Goal: Find specific page/section: Find specific page/section

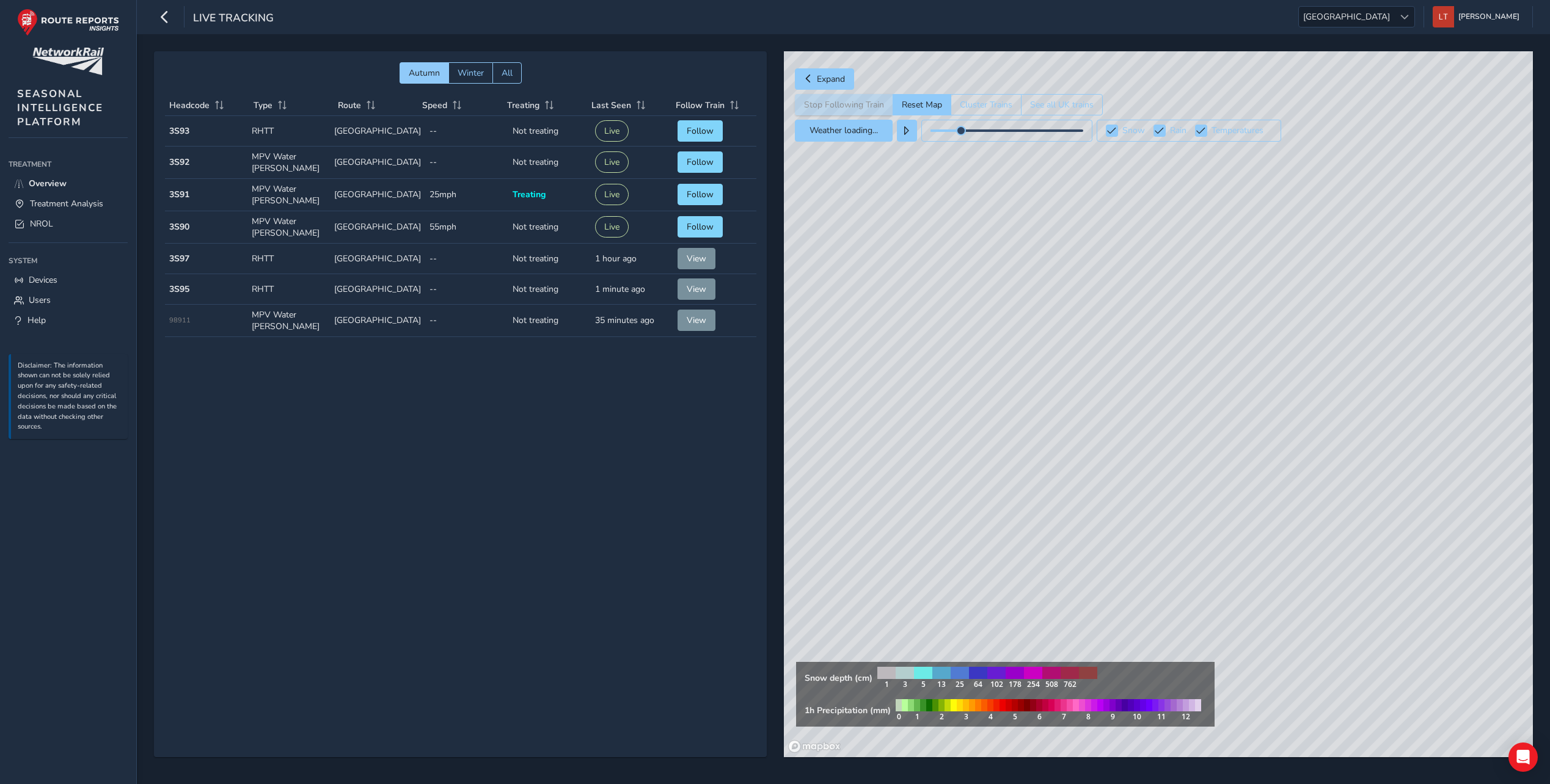
click at [55, 222] on link "NROL" at bounding box center [68, 224] width 119 height 20
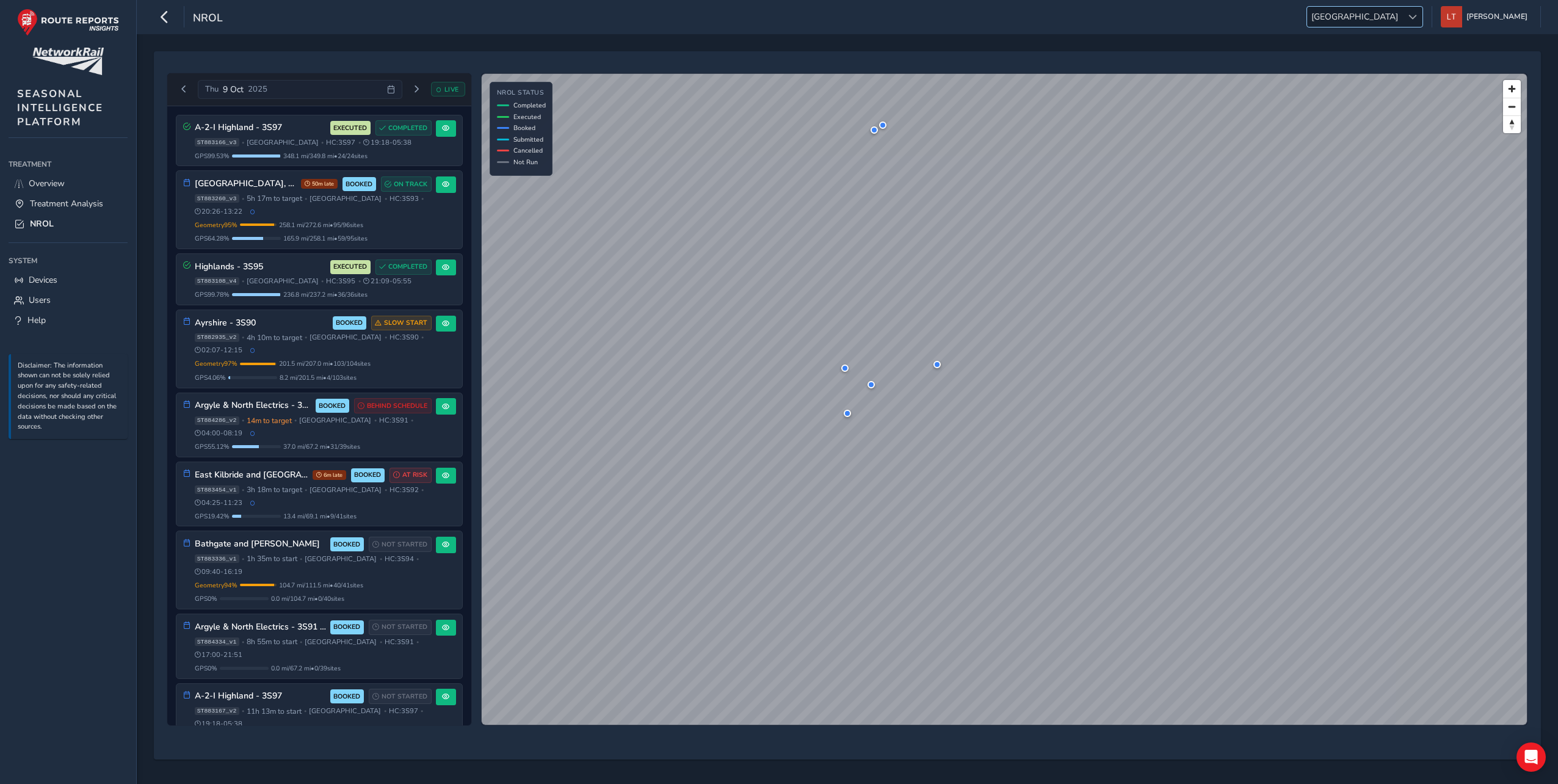
click at [1423, 24] on div at bounding box center [1413, 17] width 20 height 20
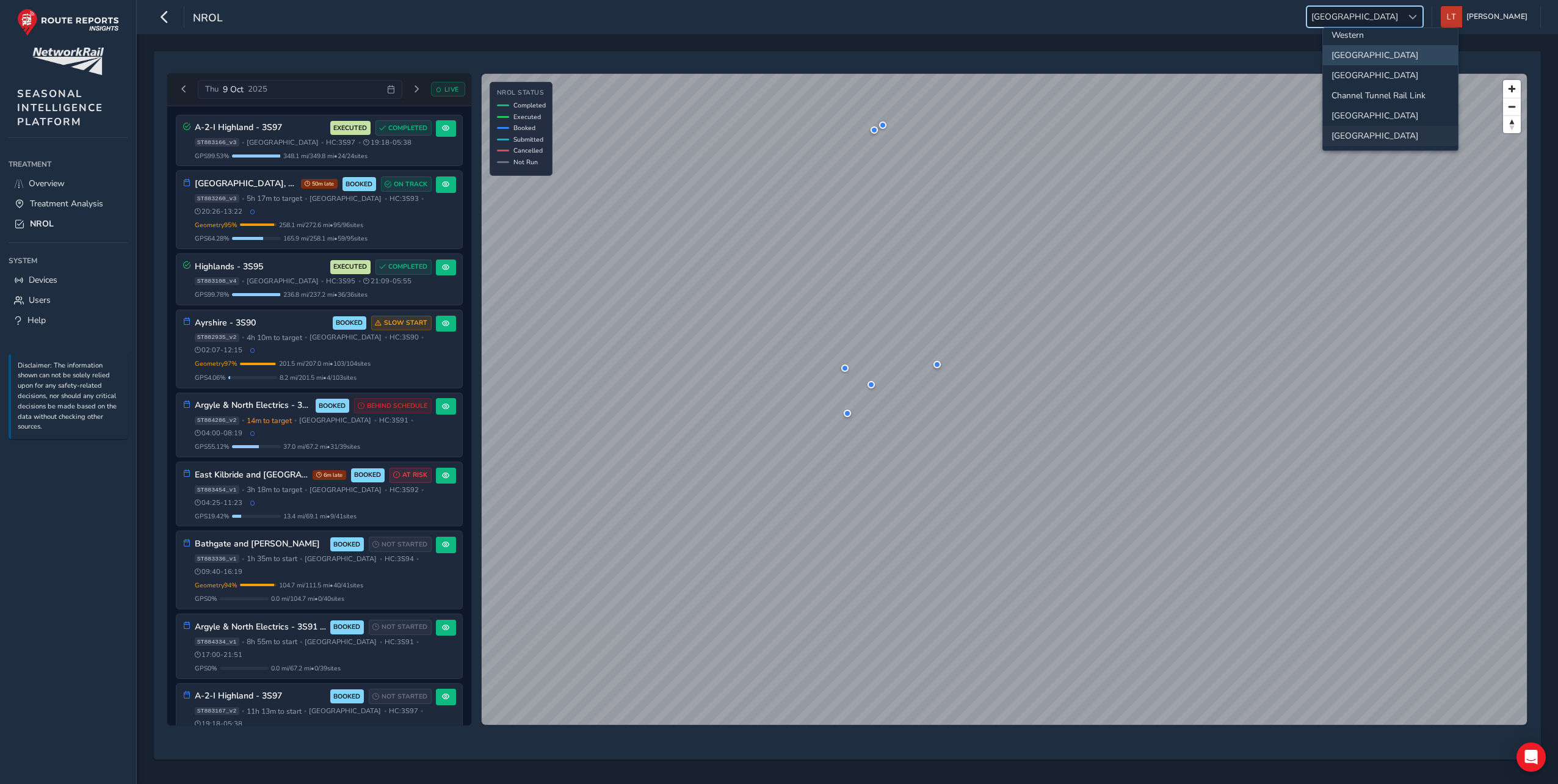
click at [1407, 135] on li "[GEOGRAPHIC_DATA]" at bounding box center [1391, 136] width 135 height 20
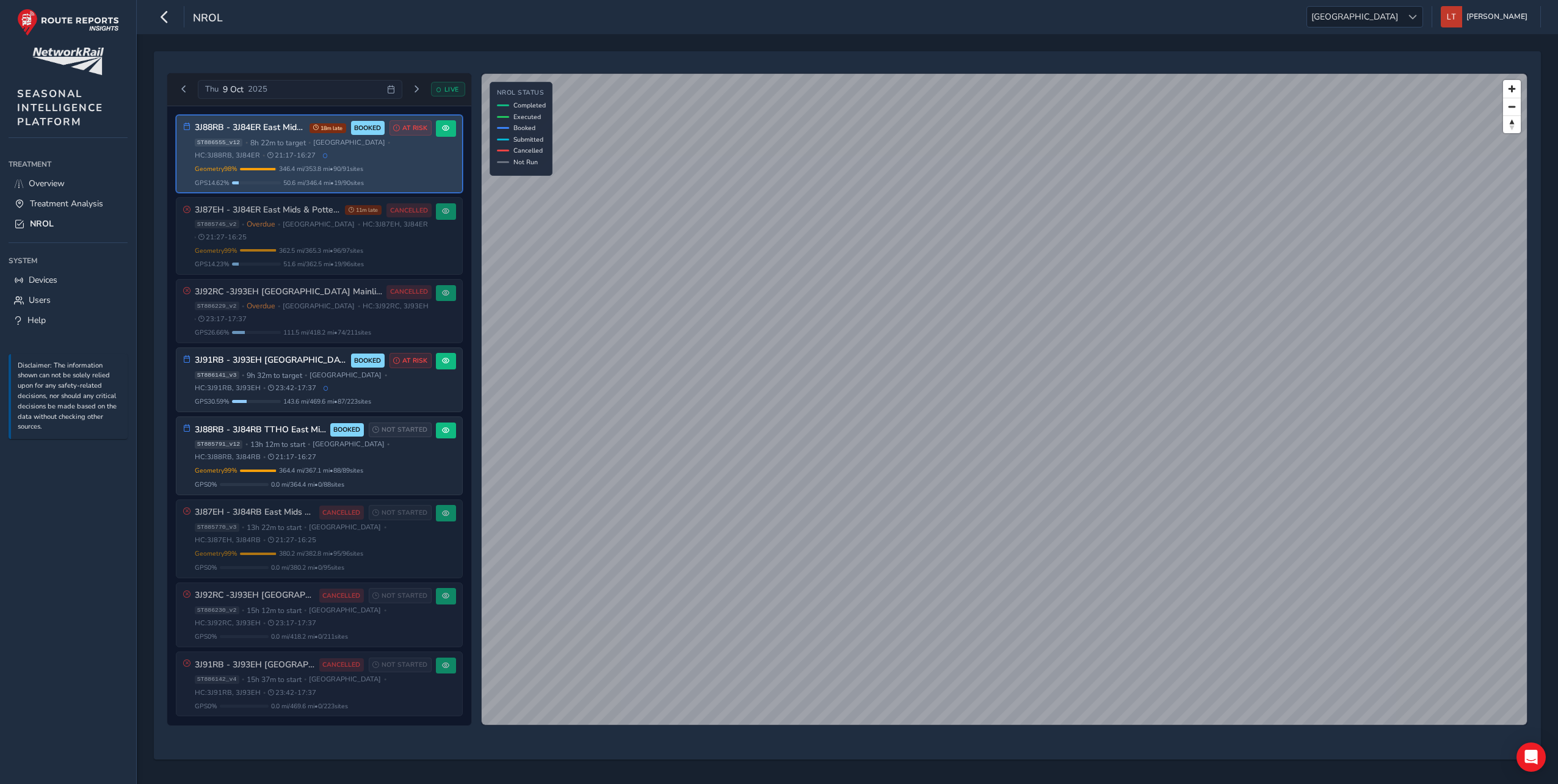
click at [246, 132] on h3 "3J88RB - 3J84ER East Mids & Potteries (Kettering first)" at bounding box center [250, 127] width 110 height 10
click at [426, 176] on div "Geometry 98 % Incomplete Geometry 1 / 91 geometries missing data. Only 346.4 mi…" at bounding box center [313, 176] width 237 height 23
click at [442, 128] on span at bounding box center [445, 127] width 7 height 7
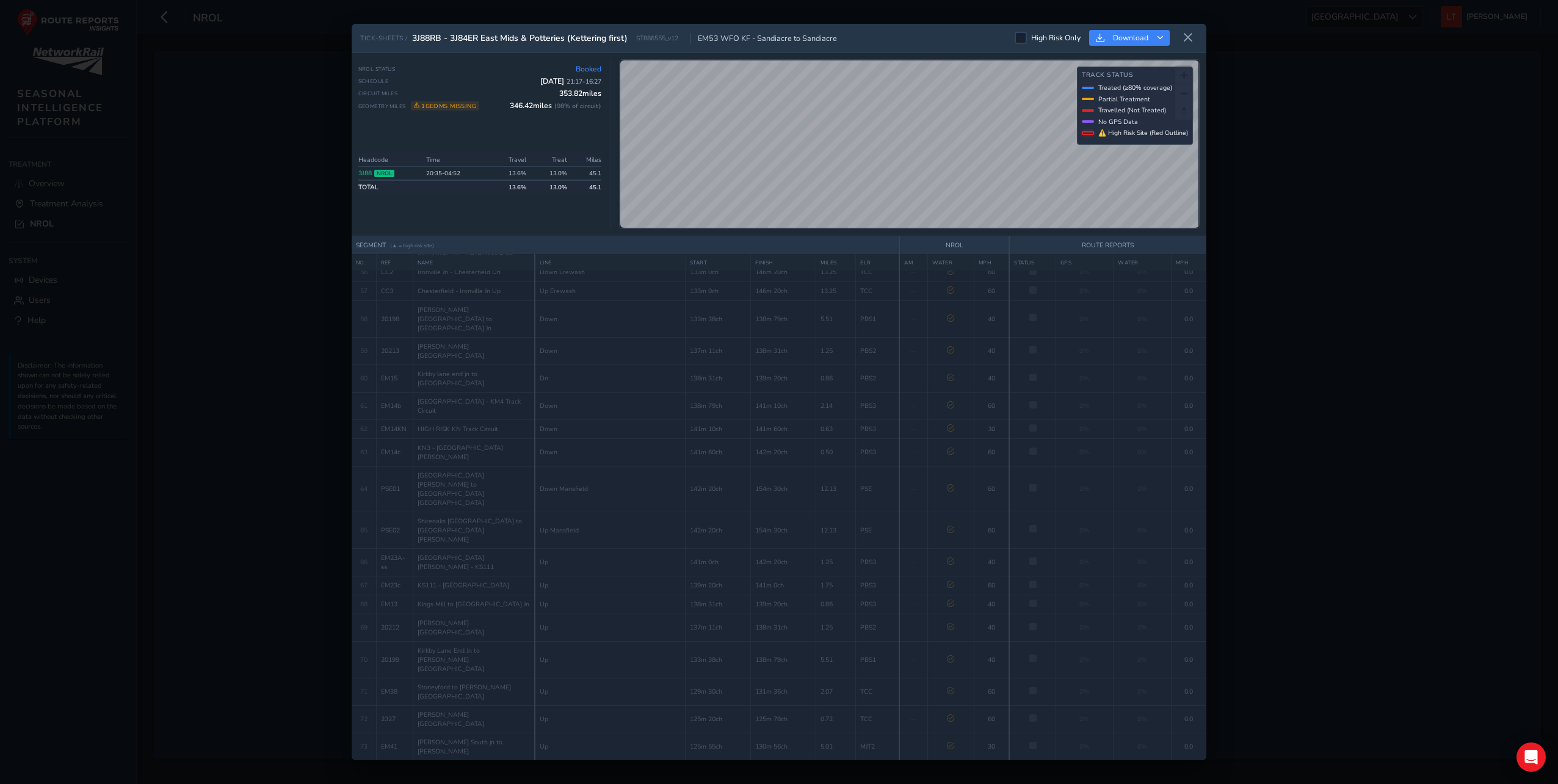
scroll to position [1301, 0]
click at [1187, 36] on icon at bounding box center [1188, 38] width 11 height 11
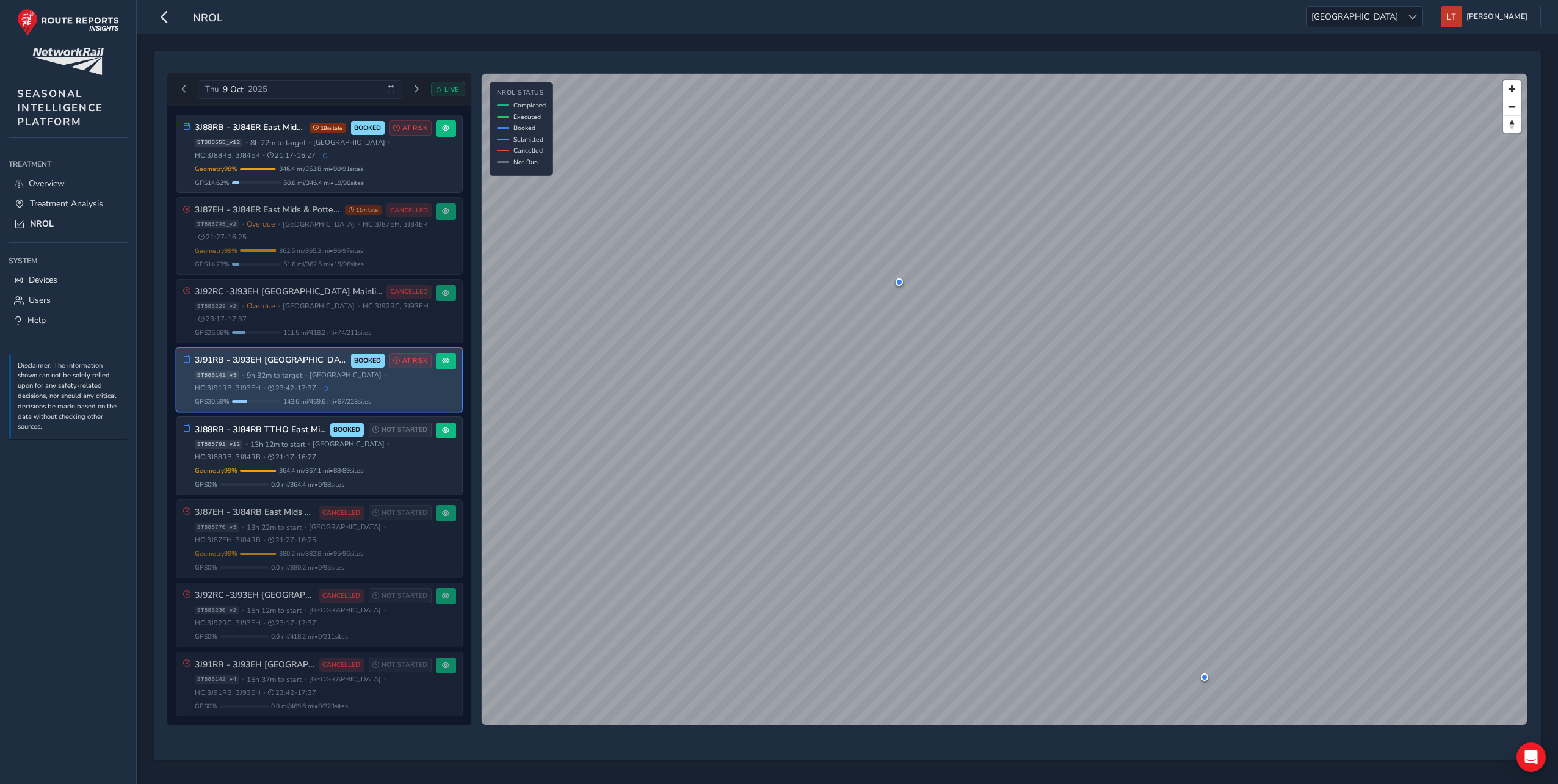
click at [284, 372] on span "9h 32m to target" at bounding box center [274, 375] width 56 height 10
click at [450, 359] on button at bounding box center [446, 361] width 20 height 16
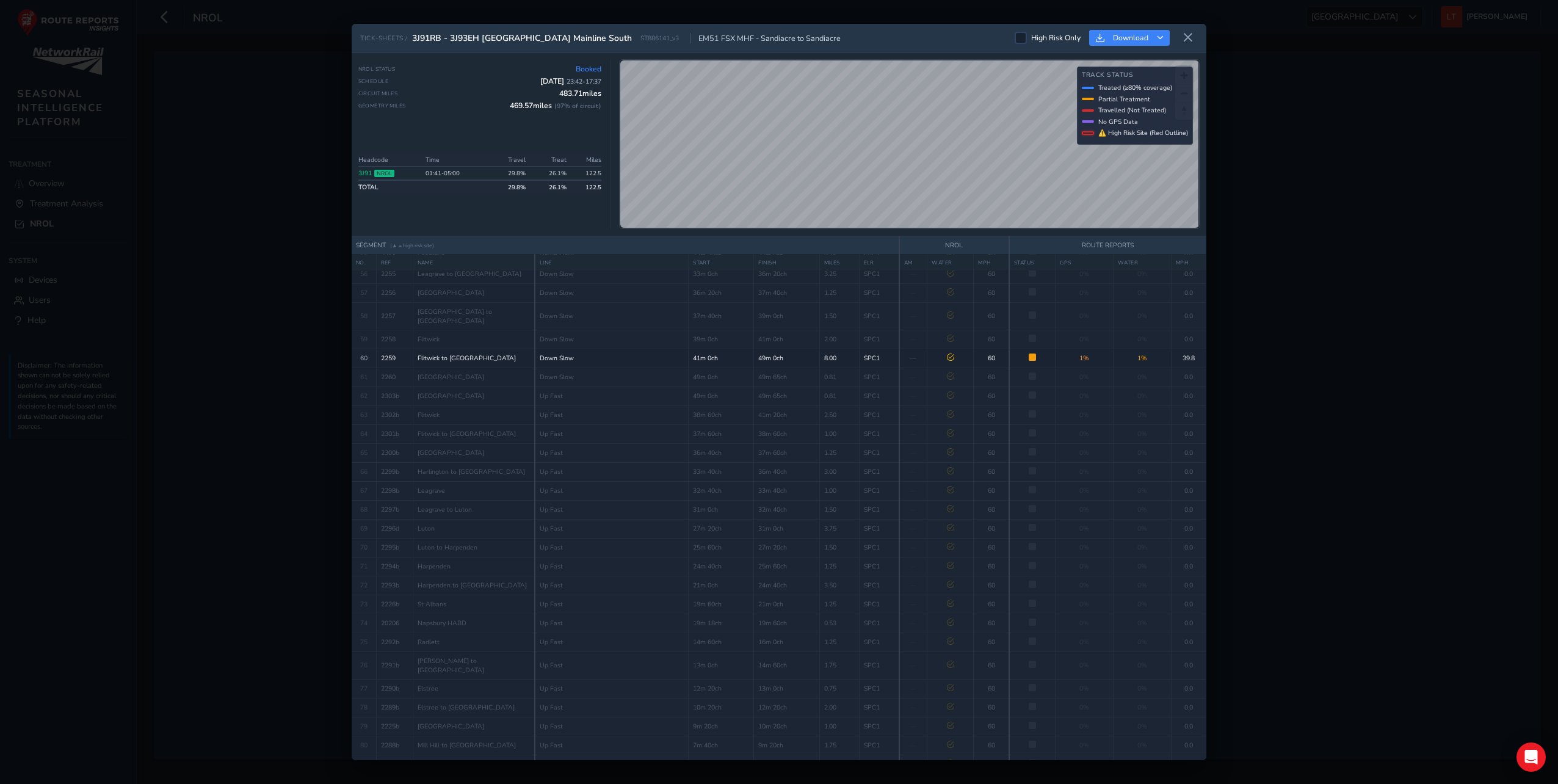
scroll to position [1190, 0]
click at [1447, 303] on div "TICK-SHEETS / 3J91RB - 3J93EH [GEOGRAPHIC_DATA] Mainline South ST886141_v3 EM51…" at bounding box center [779, 392] width 1558 height 784
